Goal: Task Accomplishment & Management: Manage account settings

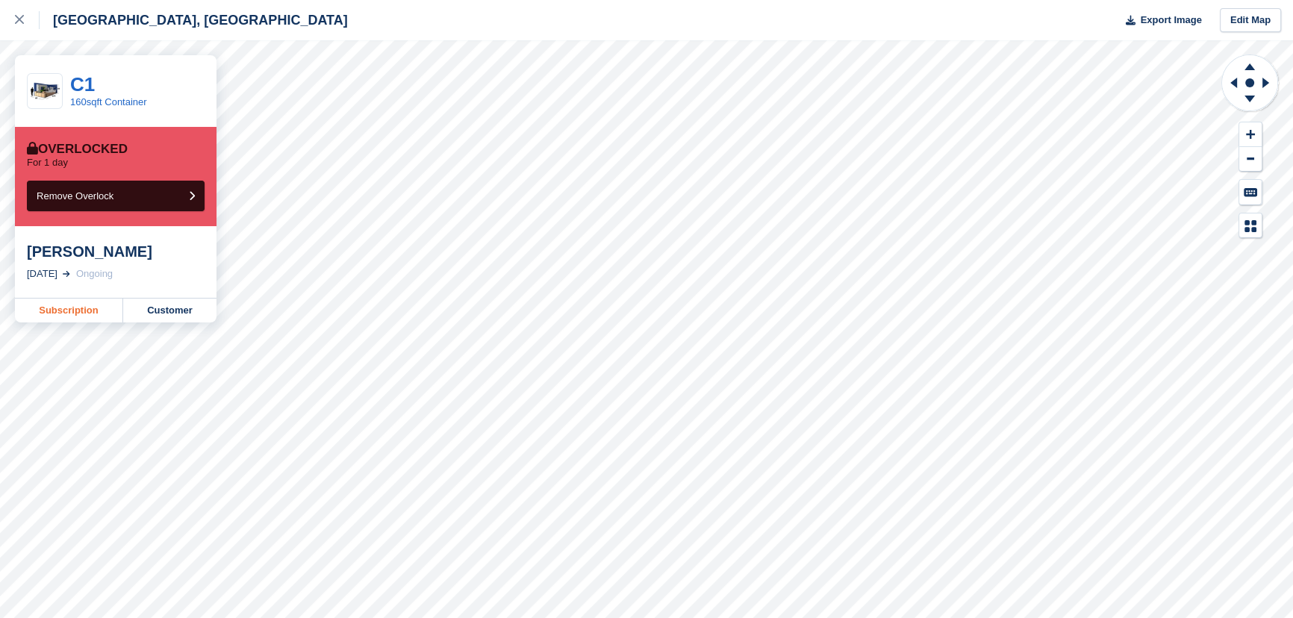
click at [81, 308] on link "Subscription" at bounding box center [69, 311] width 108 height 24
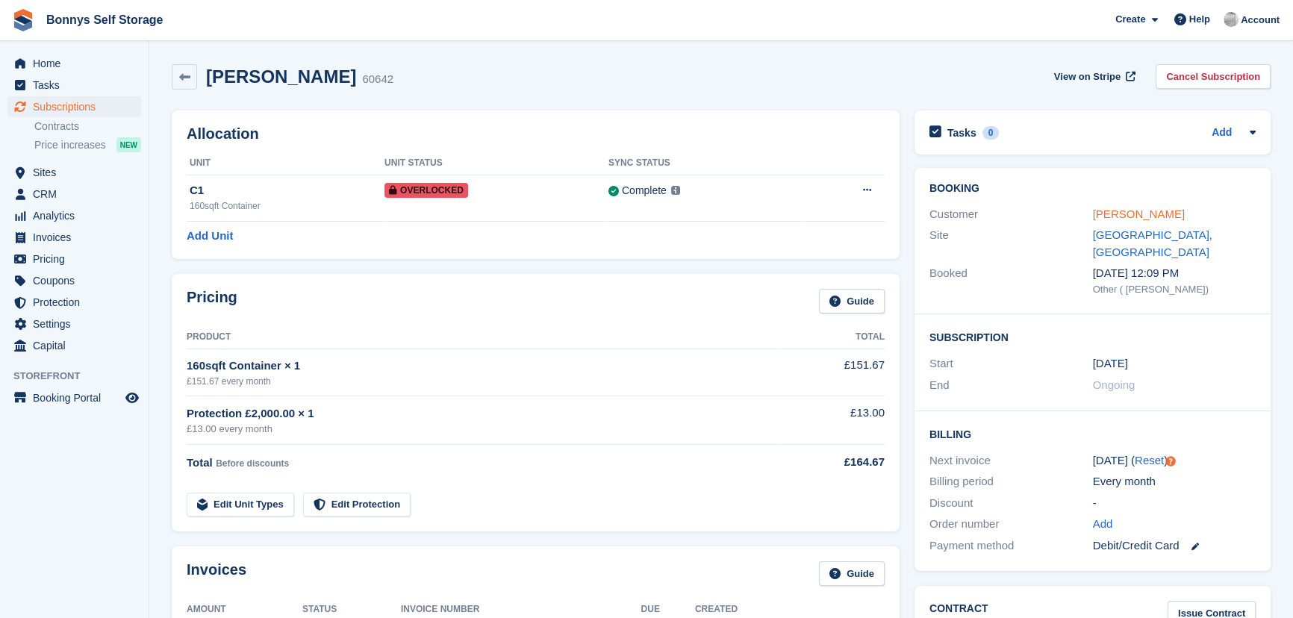
click at [1119, 216] on link "[PERSON_NAME]" at bounding box center [1139, 214] width 92 height 13
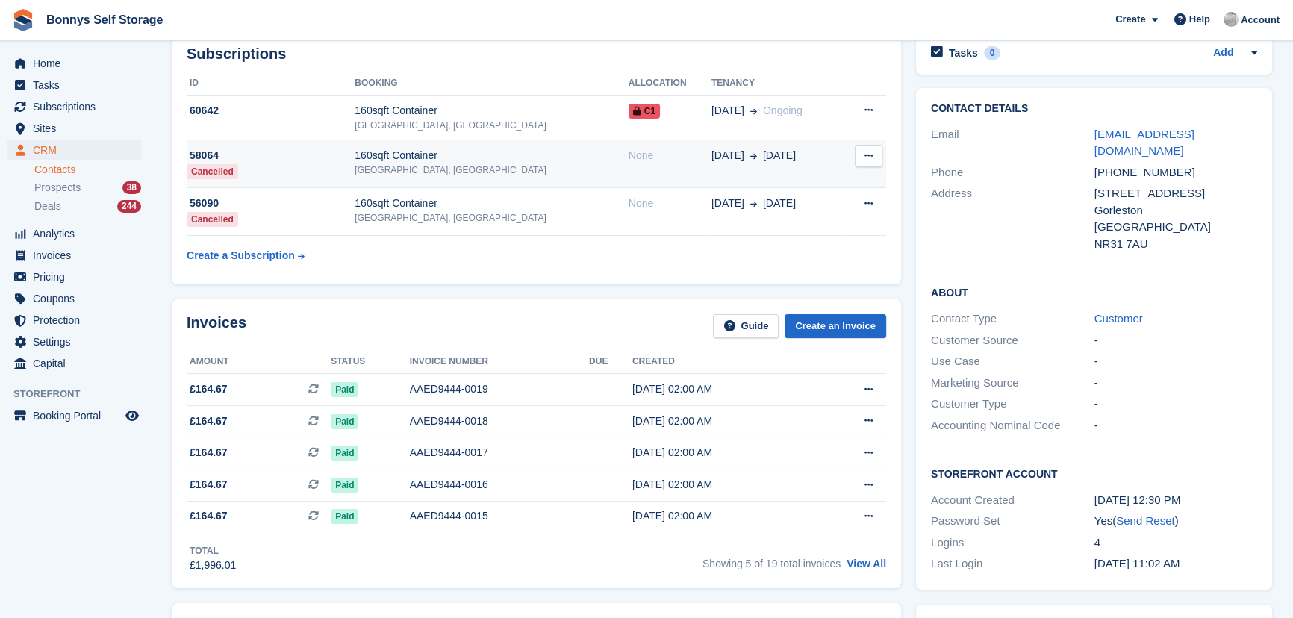
scroll to position [135, 0]
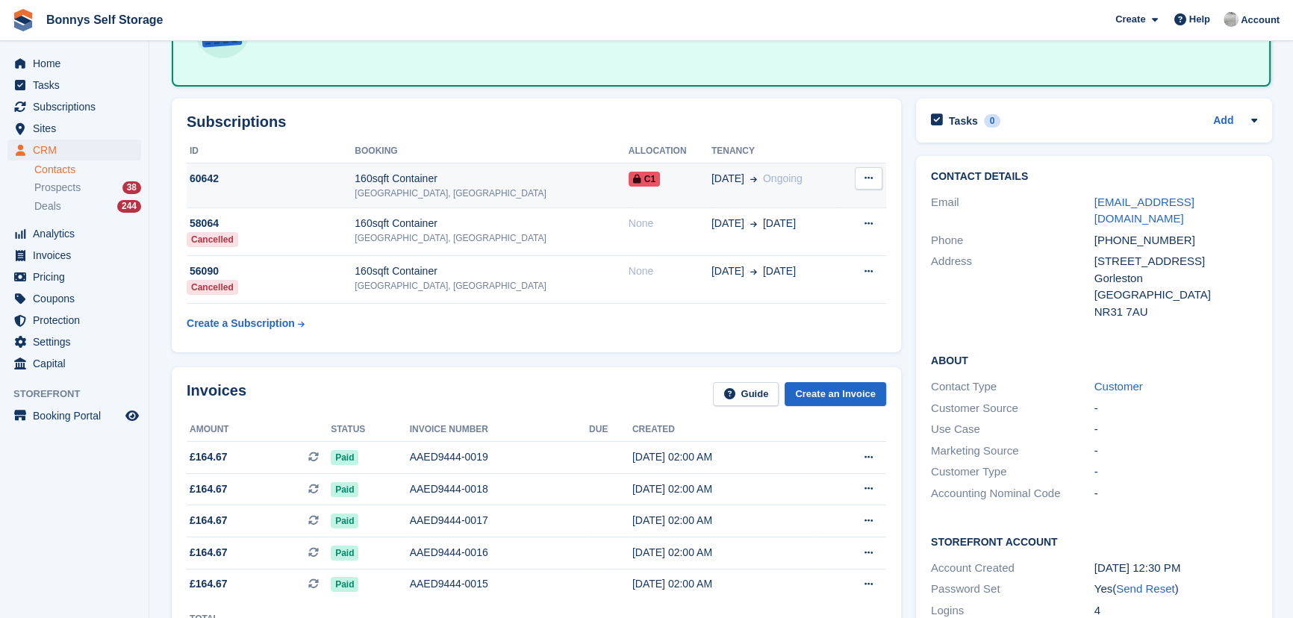
click at [629, 172] on span "C1" at bounding box center [644, 179] width 31 height 15
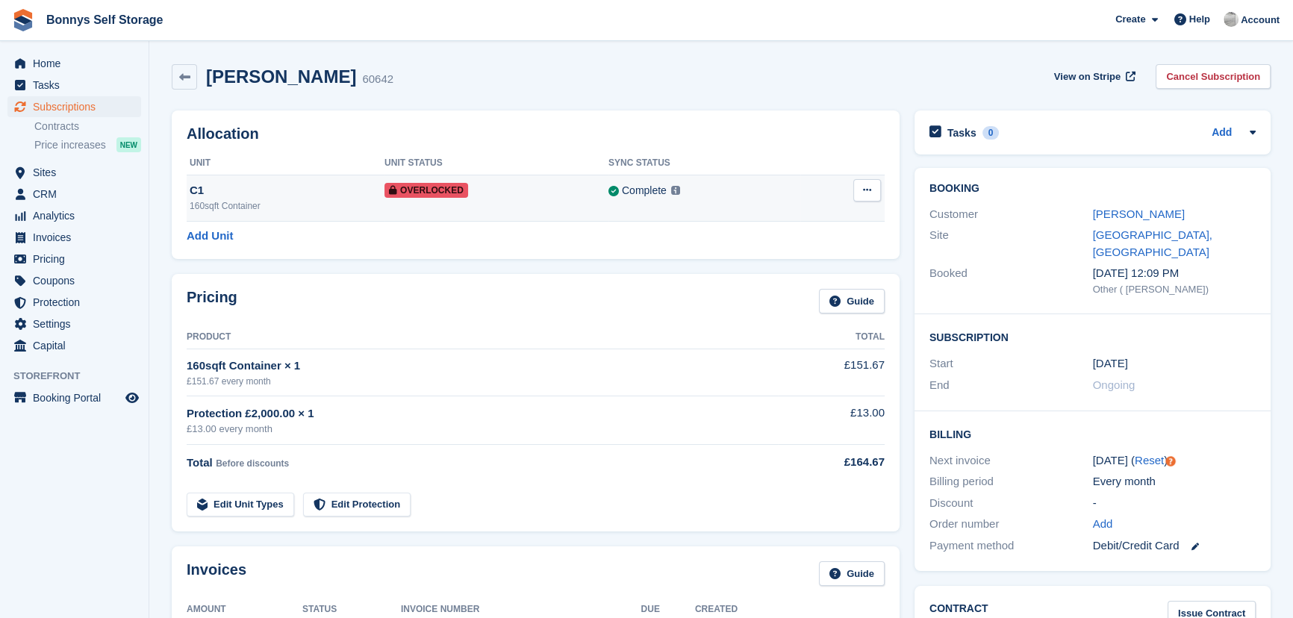
click at [863, 192] on icon at bounding box center [867, 190] width 8 height 10
click at [837, 224] on p "Remove Overlock" at bounding box center [809, 219] width 130 height 19
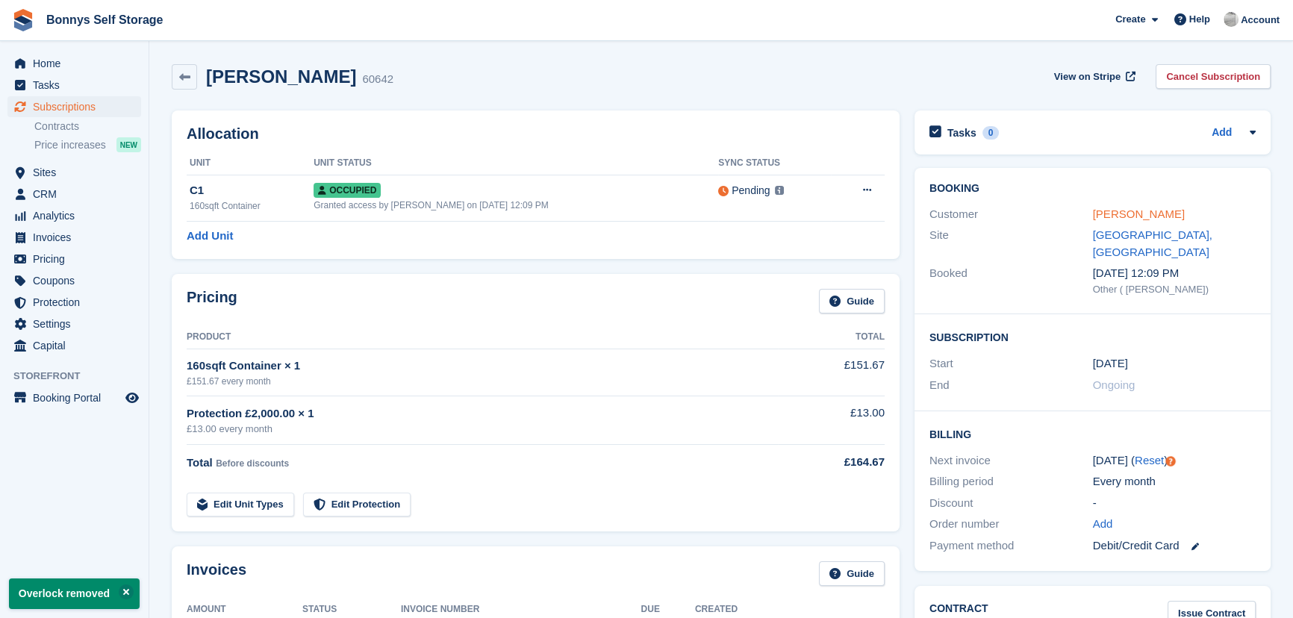
click at [1112, 216] on link "[PERSON_NAME]" at bounding box center [1139, 214] width 92 height 13
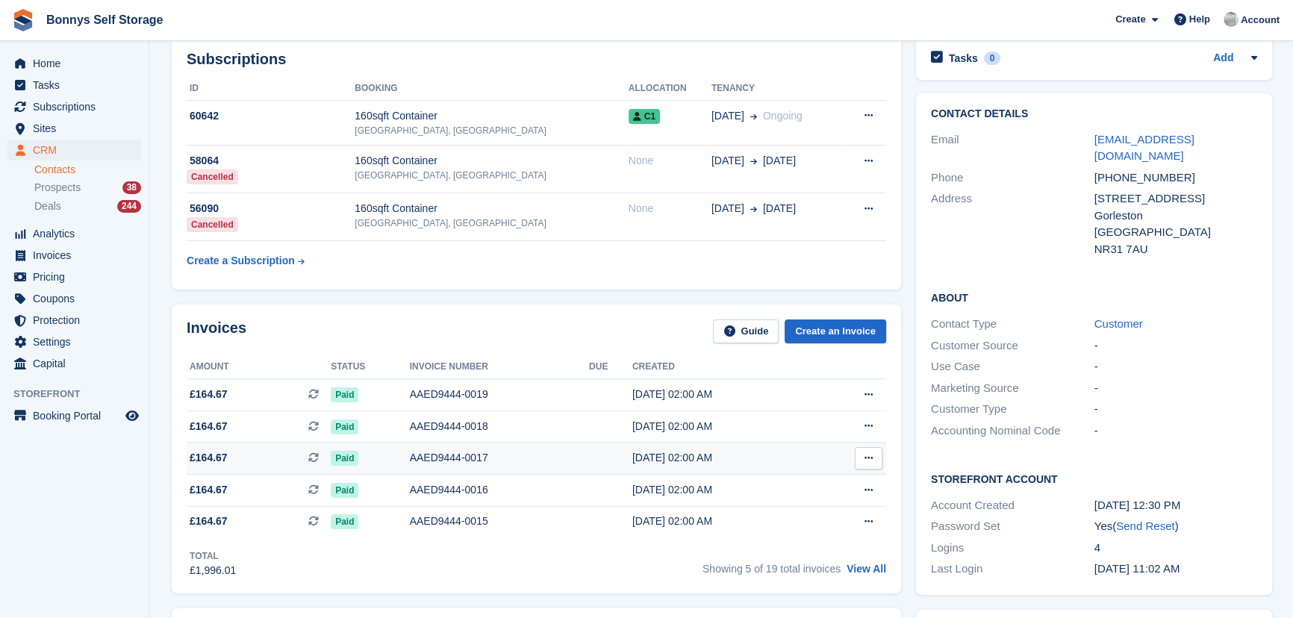
scroll to position [339, 0]
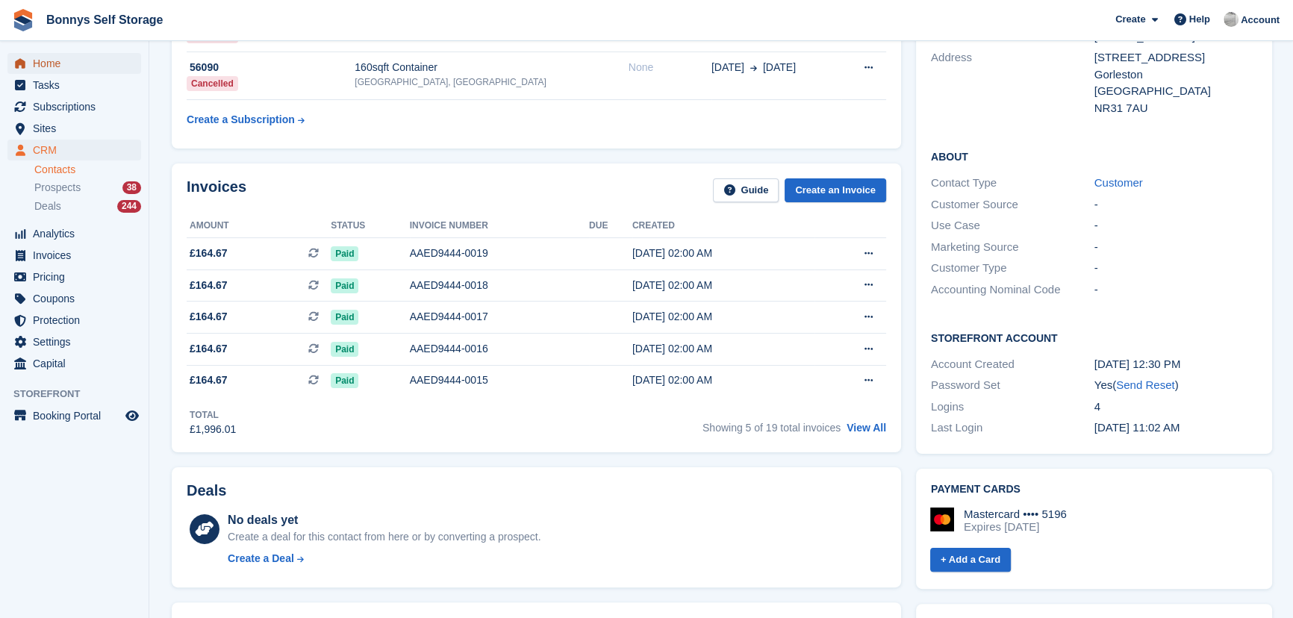
click at [78, 66] on span "Home" at bounding box center [78, 63] width 90 height 21
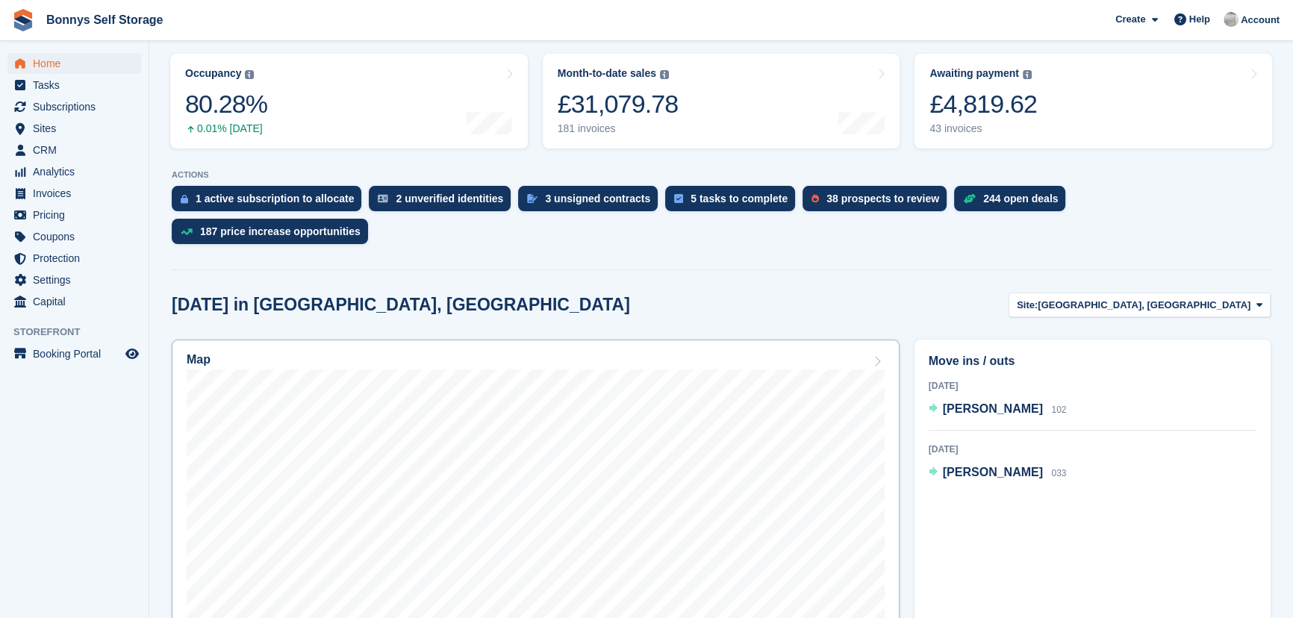
scroll to position [203, 0]
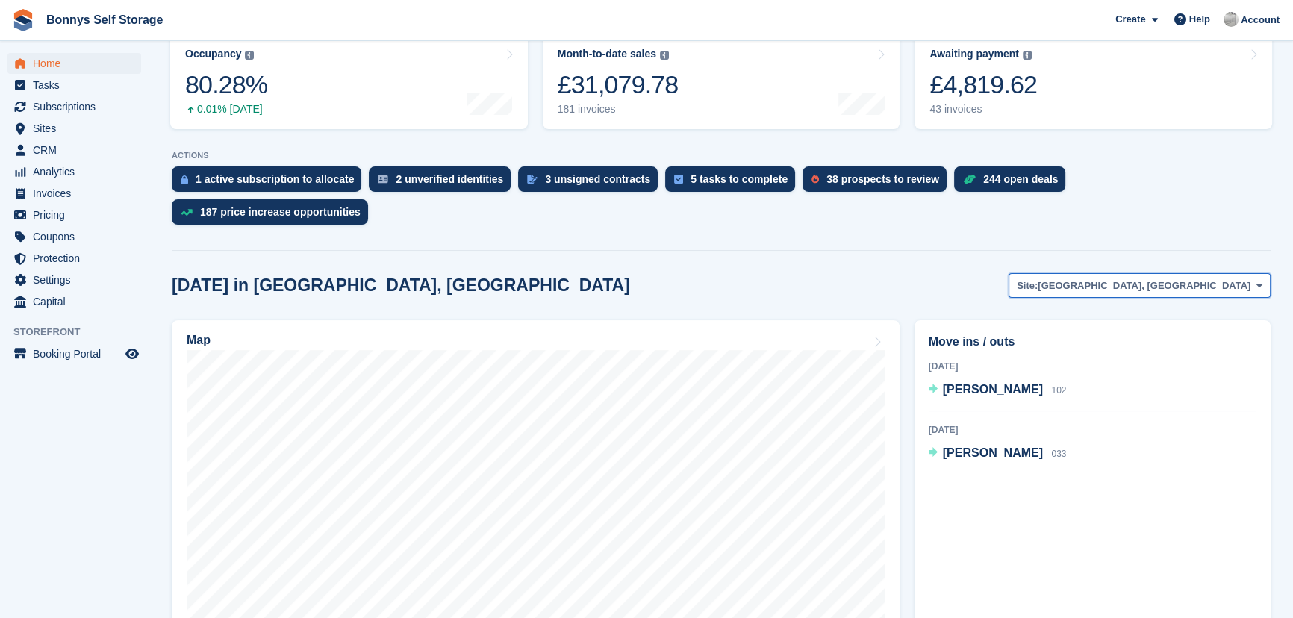
click at [1209, 273] on button "Site: Great Yarmouth, Norfolk" at bounding box center [1139, 285] width 262 height 25
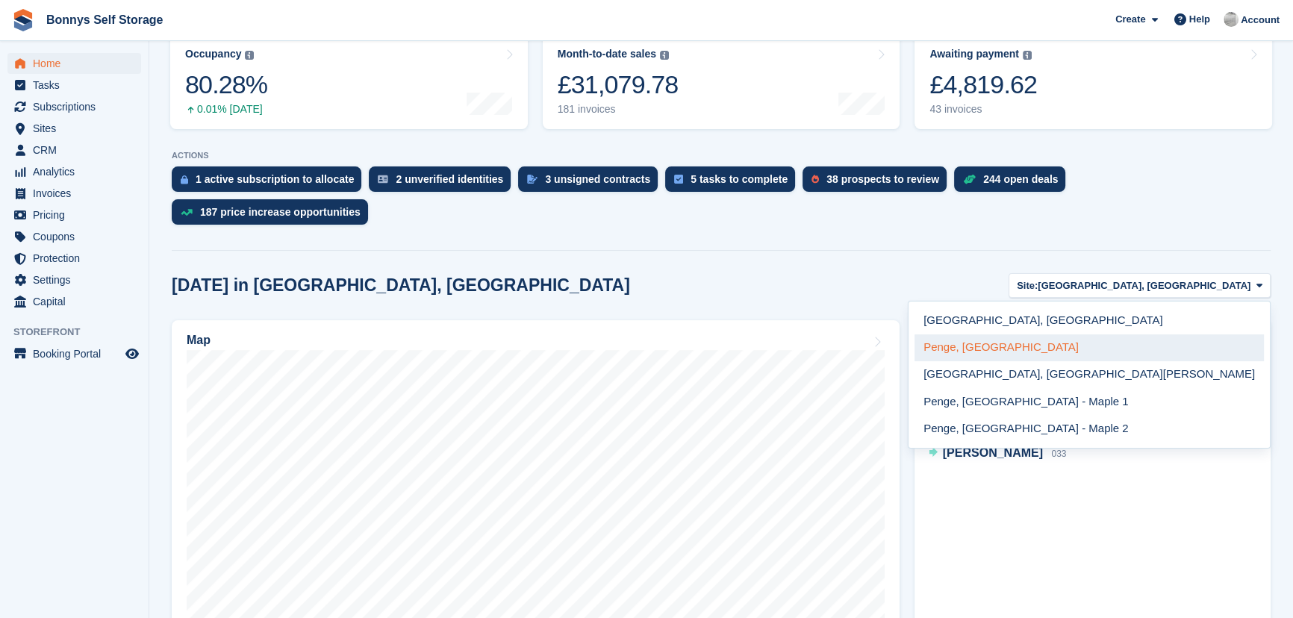
click at [1155, 334] on link "Penge, [GEOGRAPHIC_DATA]" at bounding box center [1088, 347] width 349 height 27
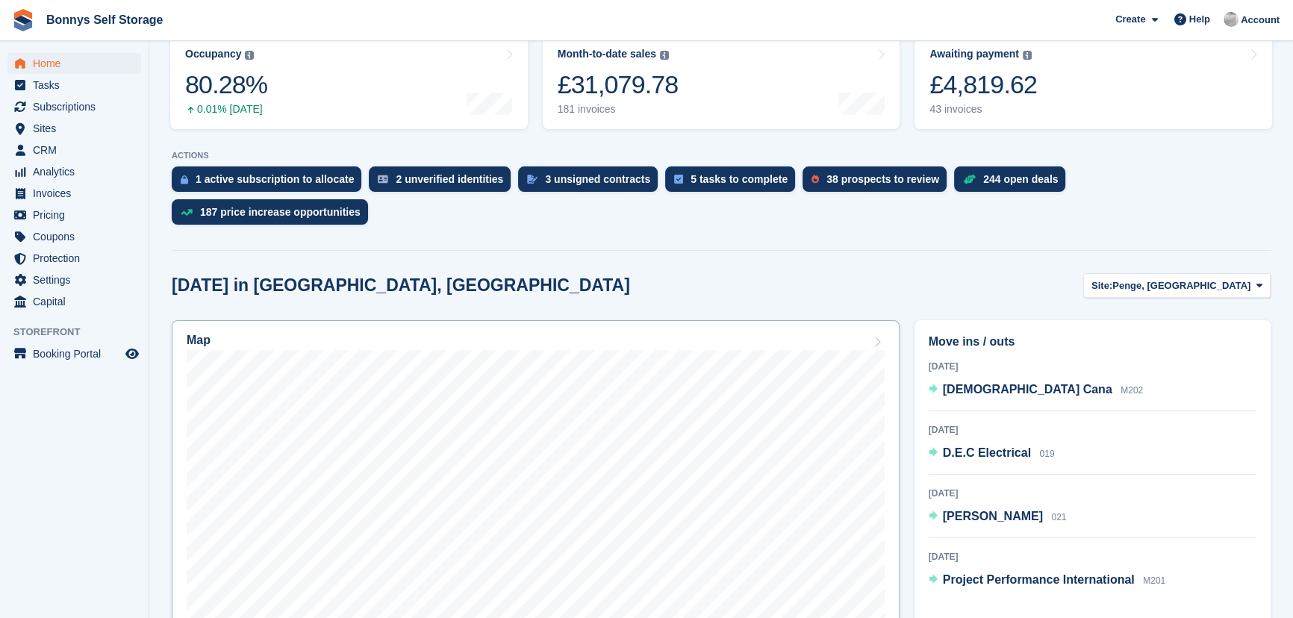
scroll to position [339, 0]
